Goal: Check status

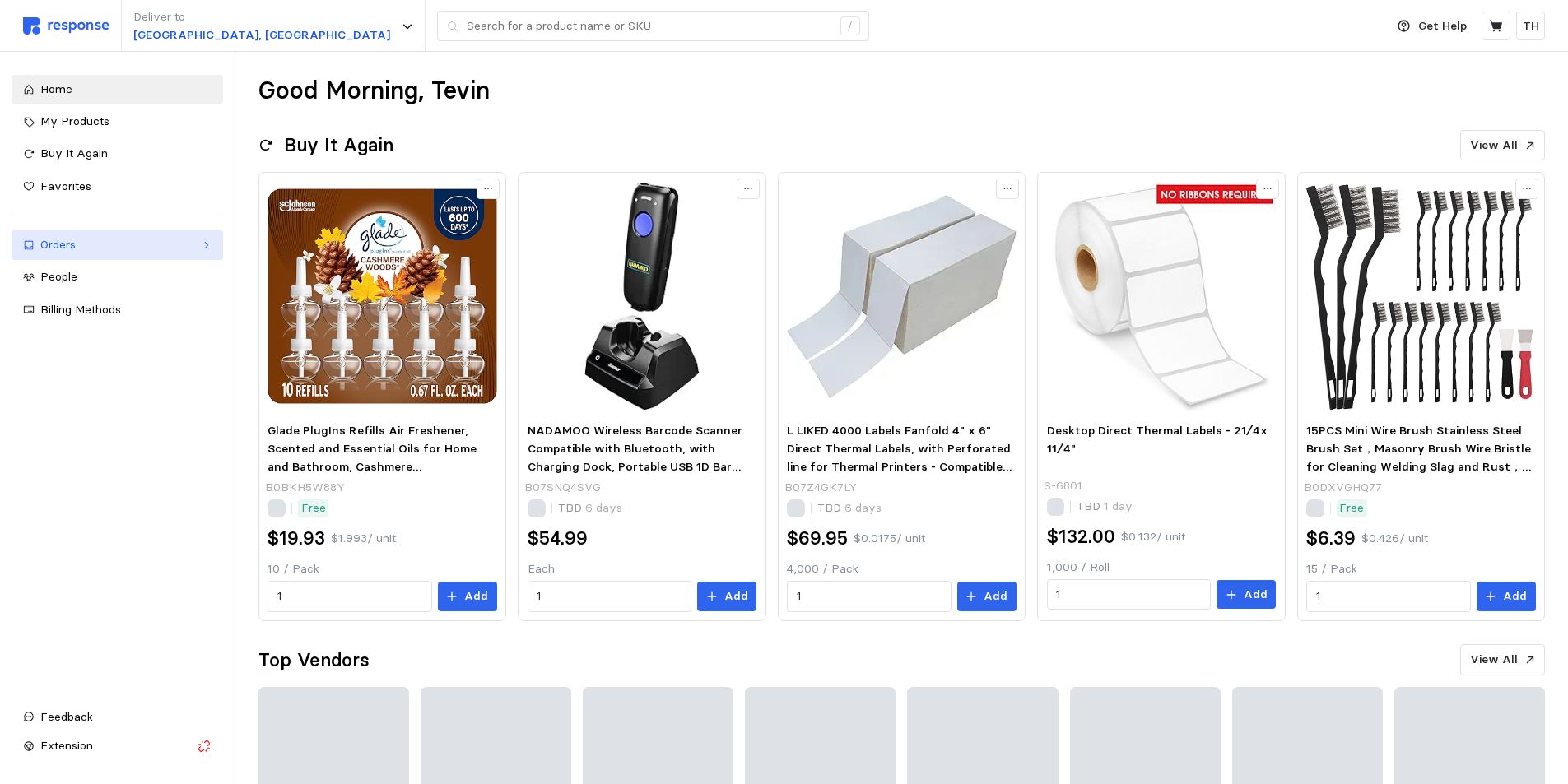
click at [99, 249] on div "Orders" at bounding box center [118, 245] width 154 height 18
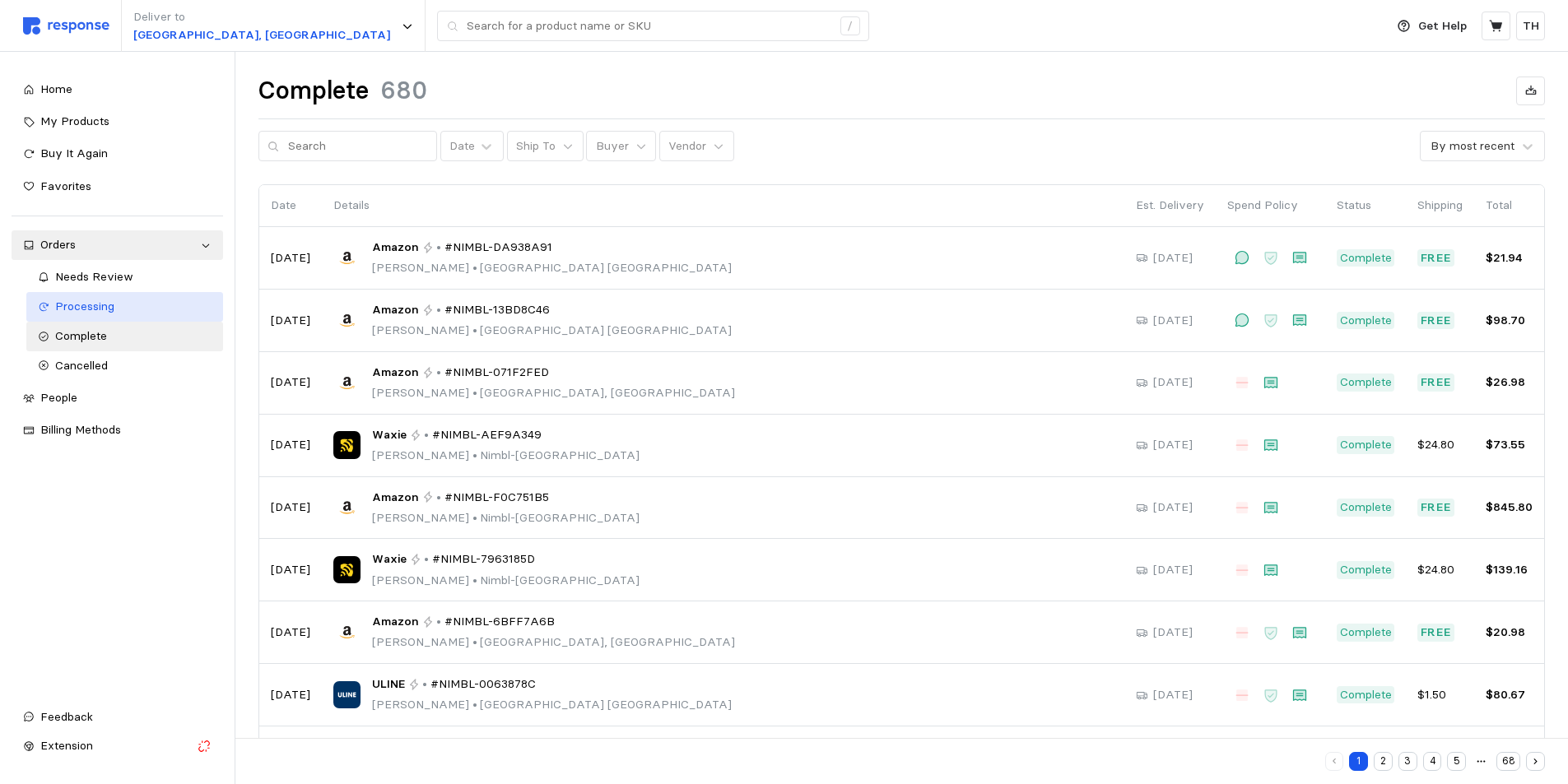
click at [145, 308] on div "Processing" at bounding box center [133, 307] width 157 height 18
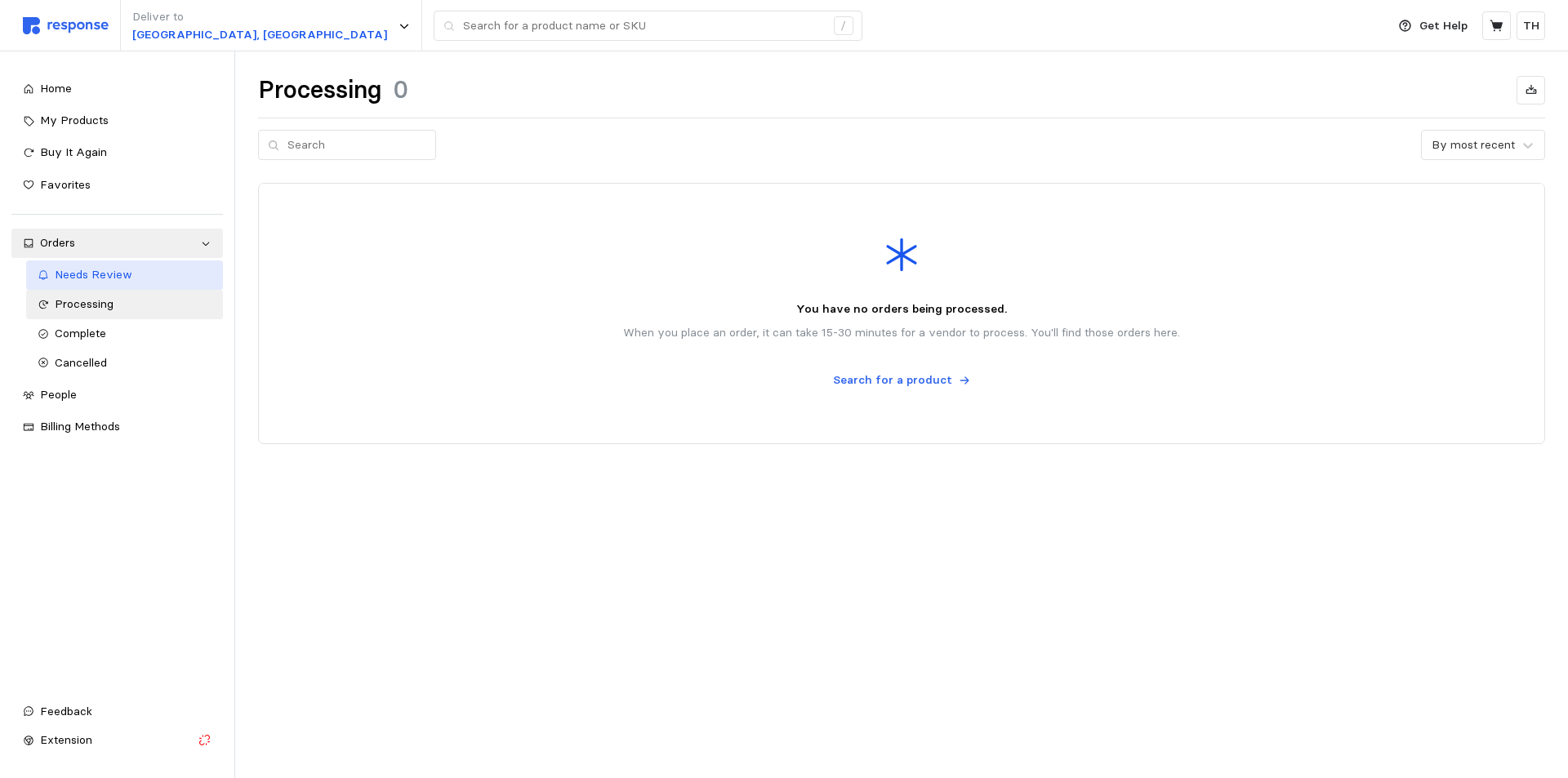
click at [143, 280] on div "Needs Review" at bounding box center [134, 276] width 158 height 18
